Goal: Find specific page/section: Find specific page/section

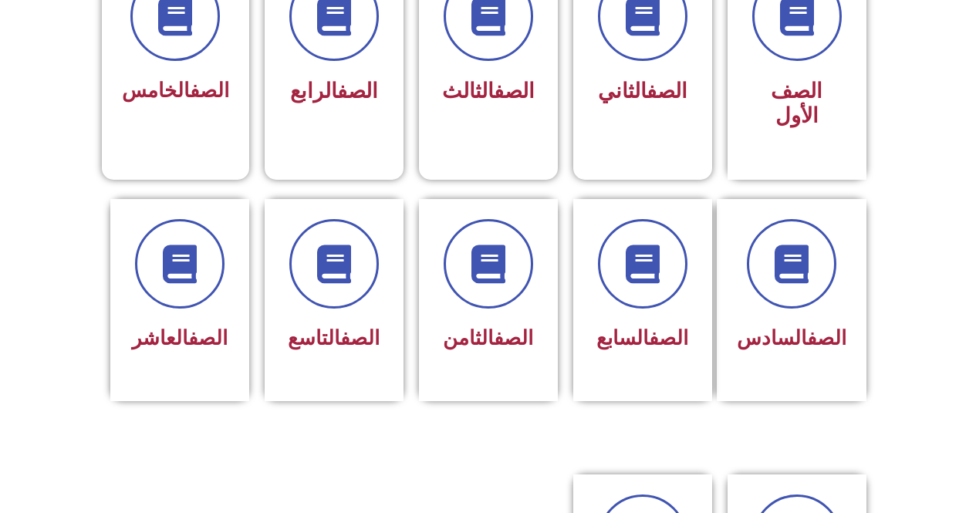
scroll to position [543, 0]
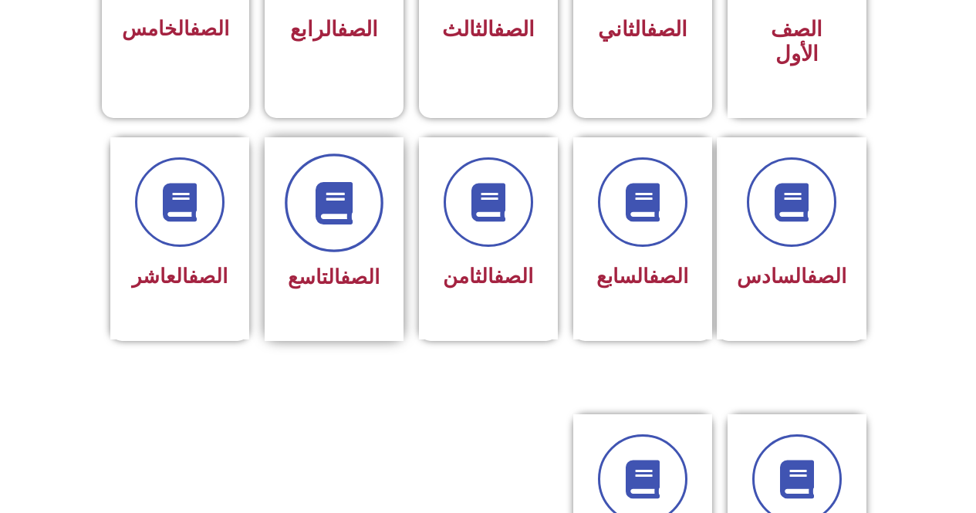
click at [342, 215] on span at bounding box center [334, 203] width 99 height 99
click at [323, 181] on icon at bounding box center [334, 202] width 42 height 42
click at [390, 218] on div "الصف التاسع" at bounding box center [334, 239] width 139 height 204
click at [391, 217] on div "الصف التاسع" at bounding box center [334, 239] width 139 height 204
click at [355, 181] on icon at bounding box center [334, 202] width 42 height 42
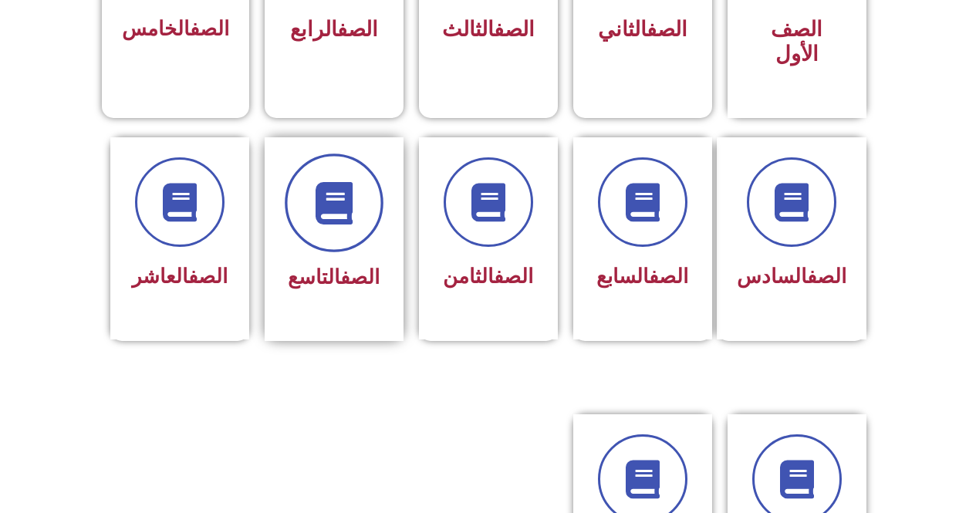
click at [355, 181] on icon at bounding box center [334, 202] width 42 height 42
click at [343, 195] on icon at bounding box center [334, 202] width 42 height 42
click at [359, 157] on span at bounding box center [334, 203] width 99 height 99
click at [371, 158] on span at bounding box center [334, 203] width 99 height 99
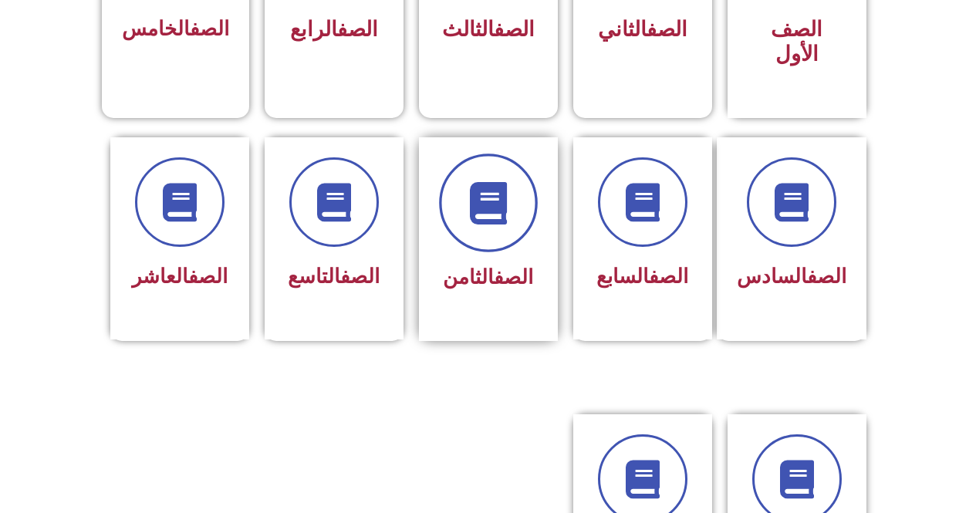
click at [499, 154] on span at bounding box center [488, 203] width 99 height 99
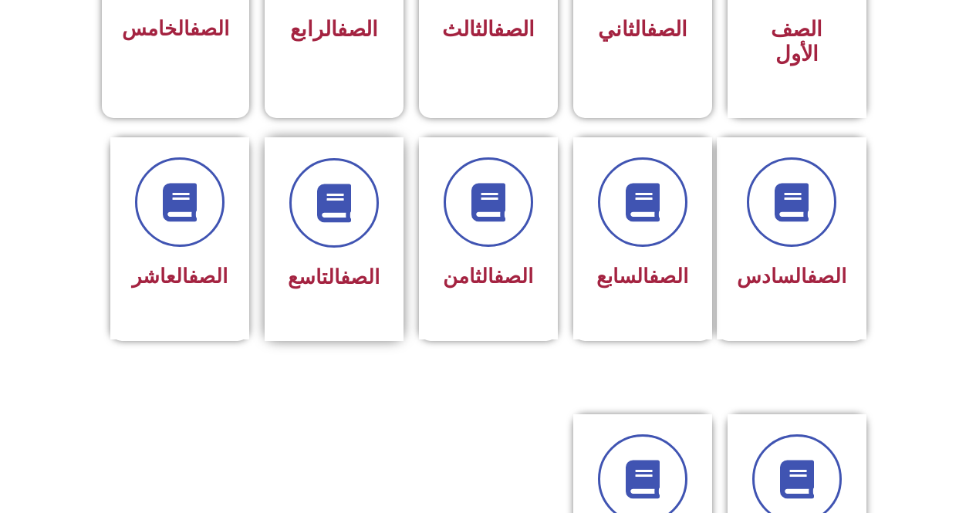
click at [374, 216] on div at bounding box center [334, 203] width 97 height 90
click at [374, 217] on div at bounding box center [334, 203] width 97 height 90
click at [372, 217] on div at bounding box center [334, 203] width 97 height 90
click at [343, 181] on icon at bounding box center [334, 202] width 42 height 42
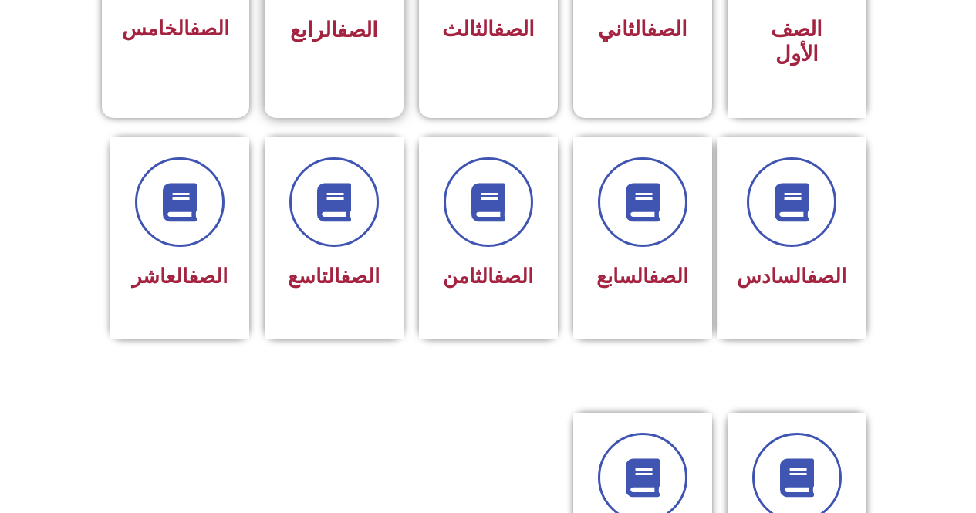
click at [328, 36] on span "الصف الرابع" at bounding box center [334, 30] width 88 height 25
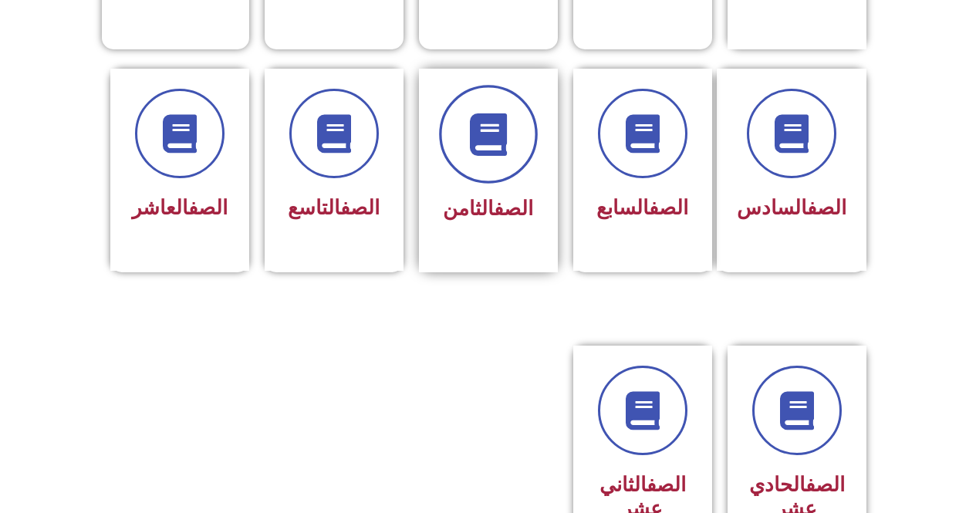
scroll to position [640, 0]
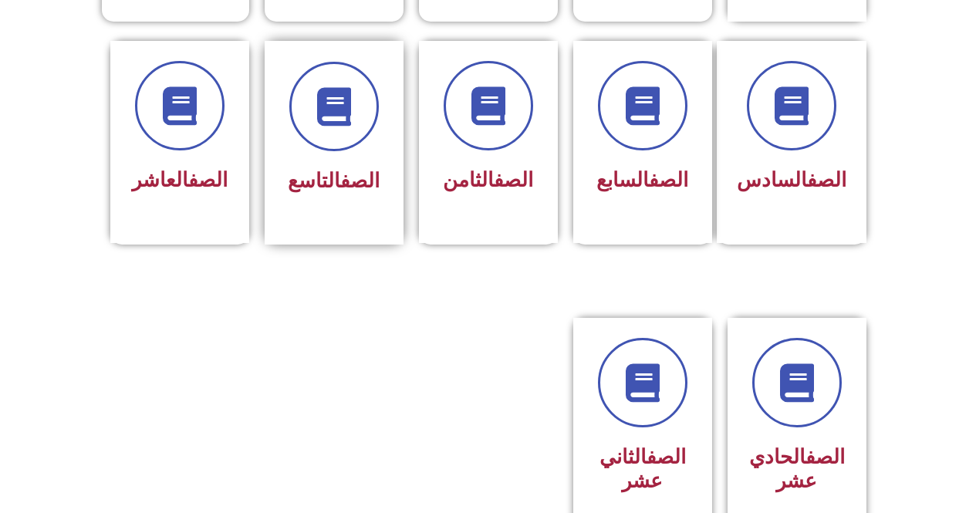
click at [276, 99] on div "الصف التاسع" at bounding box center [334, 143] width 139 height 204
click at [334, 96] on icon at bounding box center [334, 106] width 42 height 42
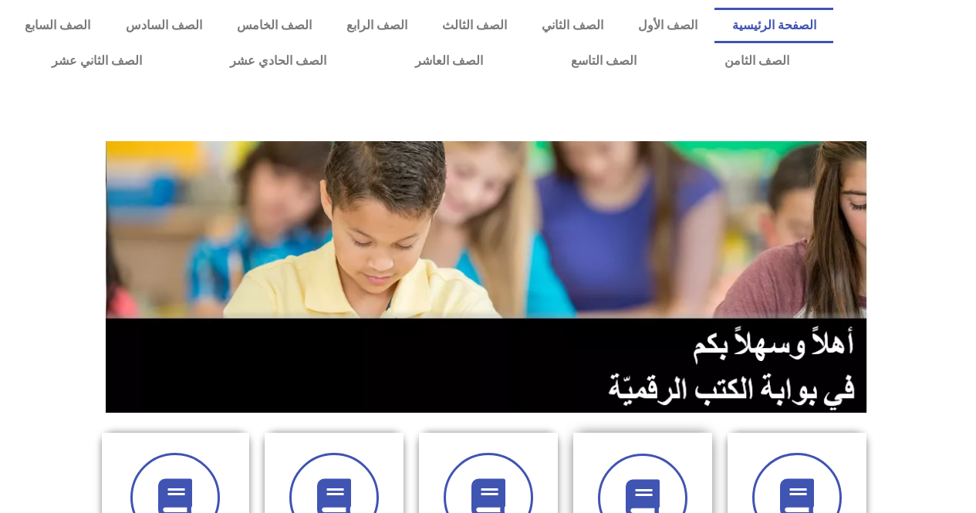
scroll to position [77, 0]
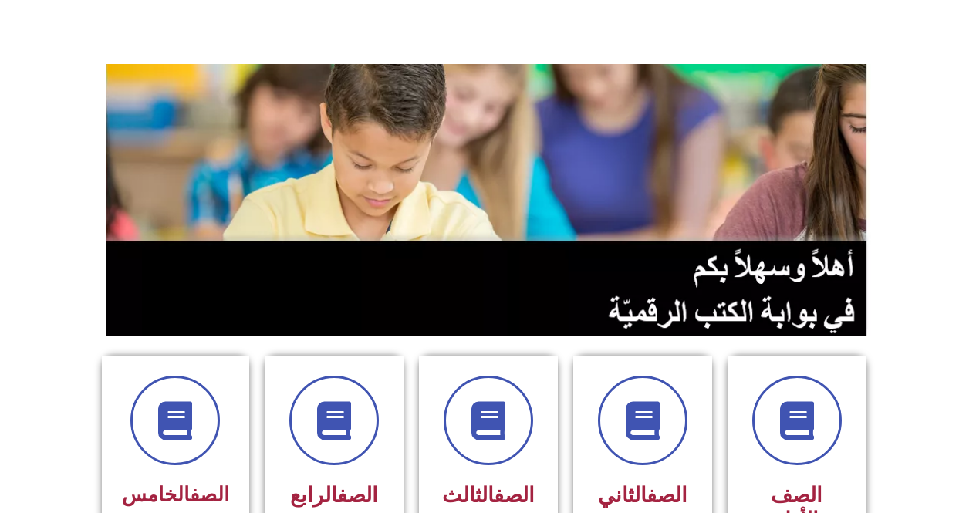
drag, startPoint x: 975, startPoint y: 122, endPoint x: 987, endPoint y: 166, distance: 45.7
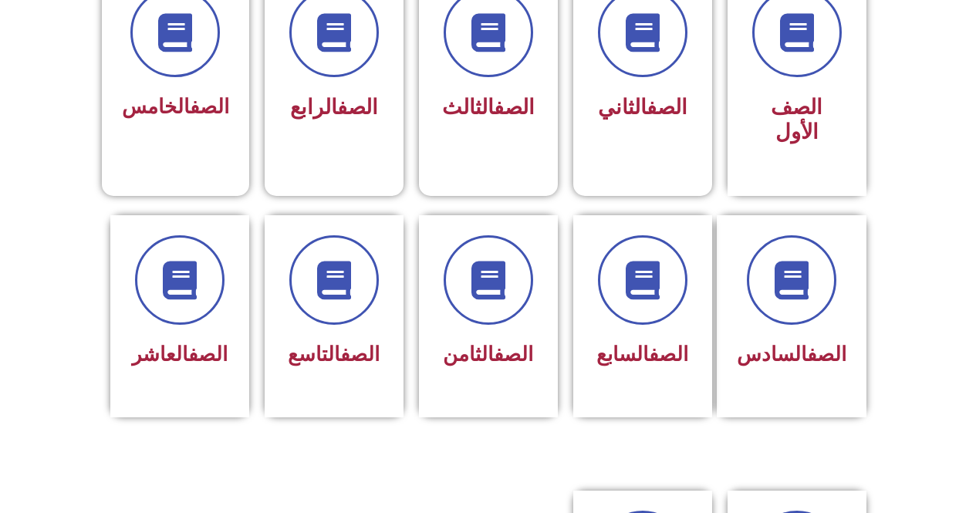
scroll to position [502, 0]
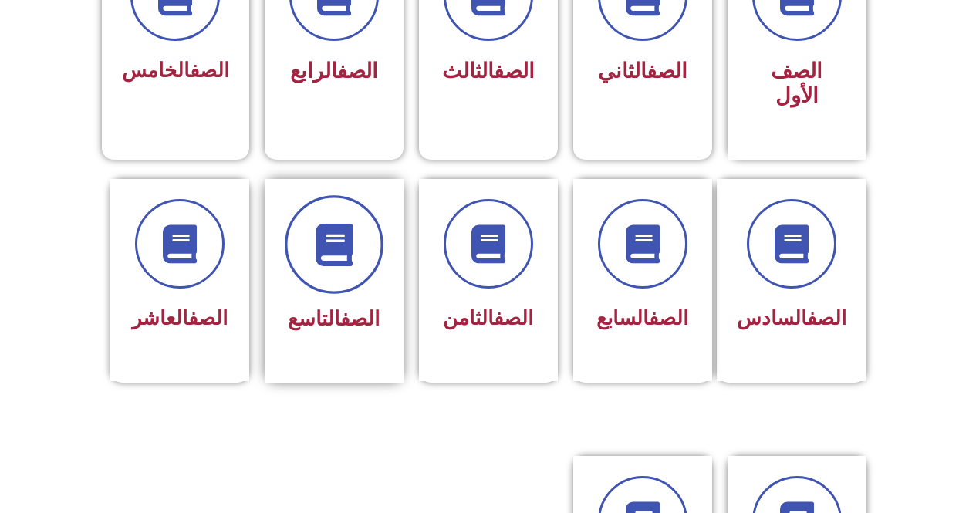
click at [357, 215] on span at bounding box center [334, 244] width 99 height 99
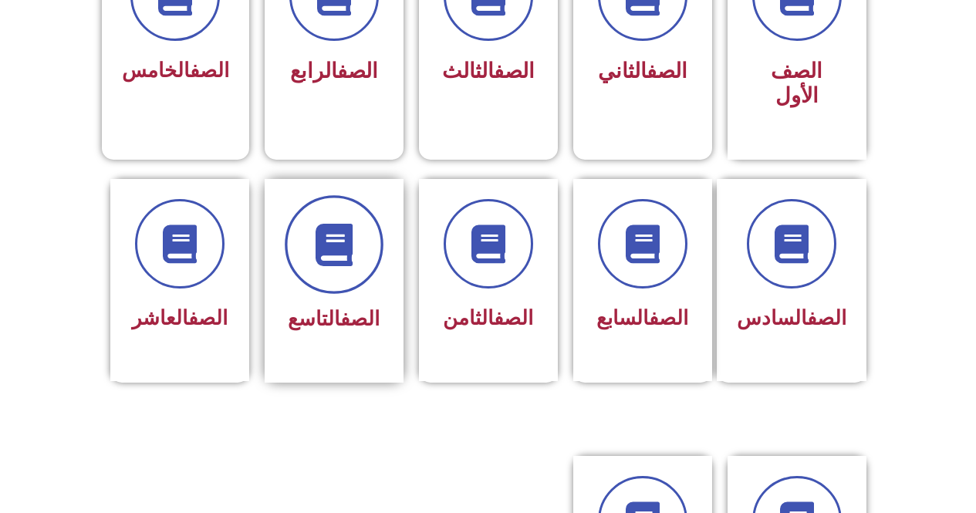
click at [357, 215] on span at bounding box center [334, 244] width 99 height 99
click at [308, 224] on span at bounding box center [334, 244] width 99 height 99
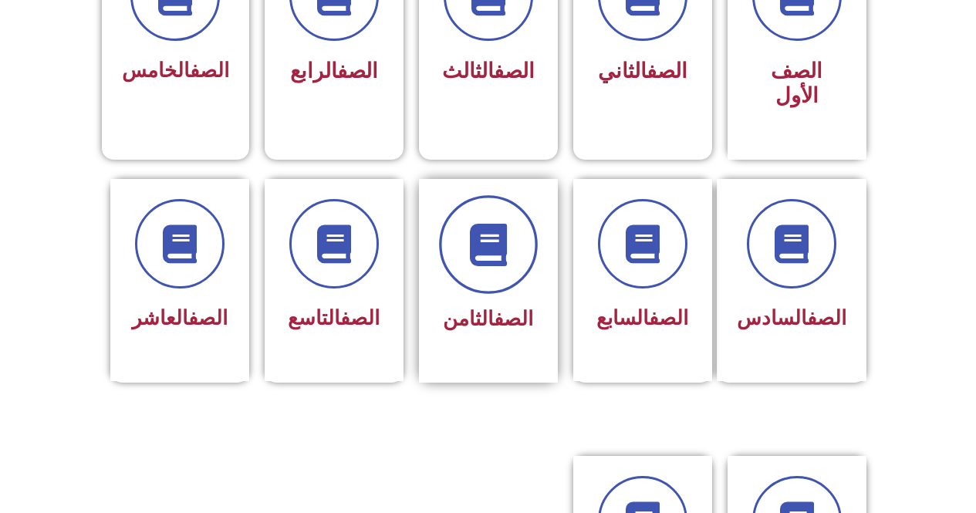
click at [465, 195] on span at bounding box center [488, 244] width 99 height 99
click at [463, 195] on span at bounding box center [488, 244] width 99 height 99
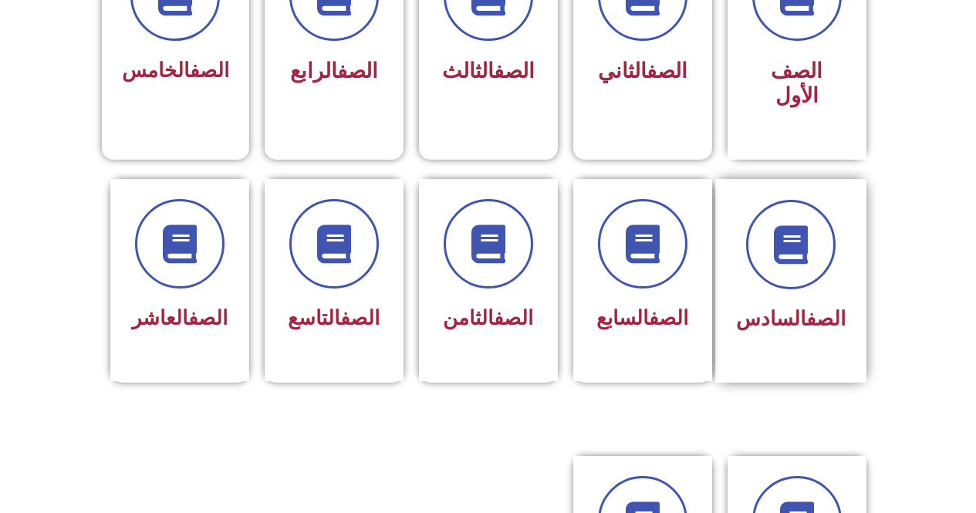
click at [734, 213] on div "الصف السادس" at bounding box center [797, 281] width 154 height 204
click at [760, 211] on span at bounding box center [791, 244] width 99 height 99
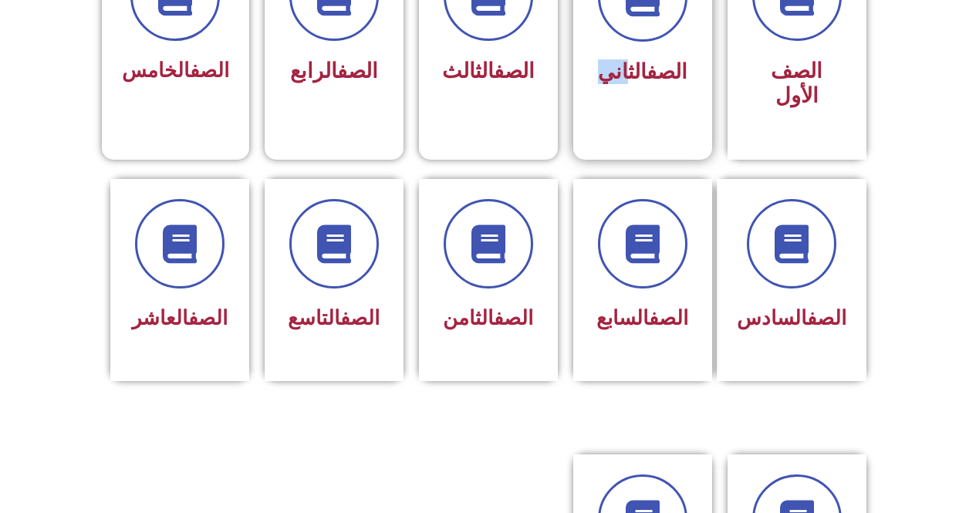
drag, startPoint x: 613, startPoint y: 54, endPoint x: 637, endPoint y: 49, distance: 24.5
click at [637, 49] on div "الصف الثاني" at bounding box center [642, 22] width 97 height 140
click at [637, 48] on div "الصف الثاني" at bounding box center [642, 22] width 97 height 140
